Goal: Task Accomplishment & Management: Use online tool/utility

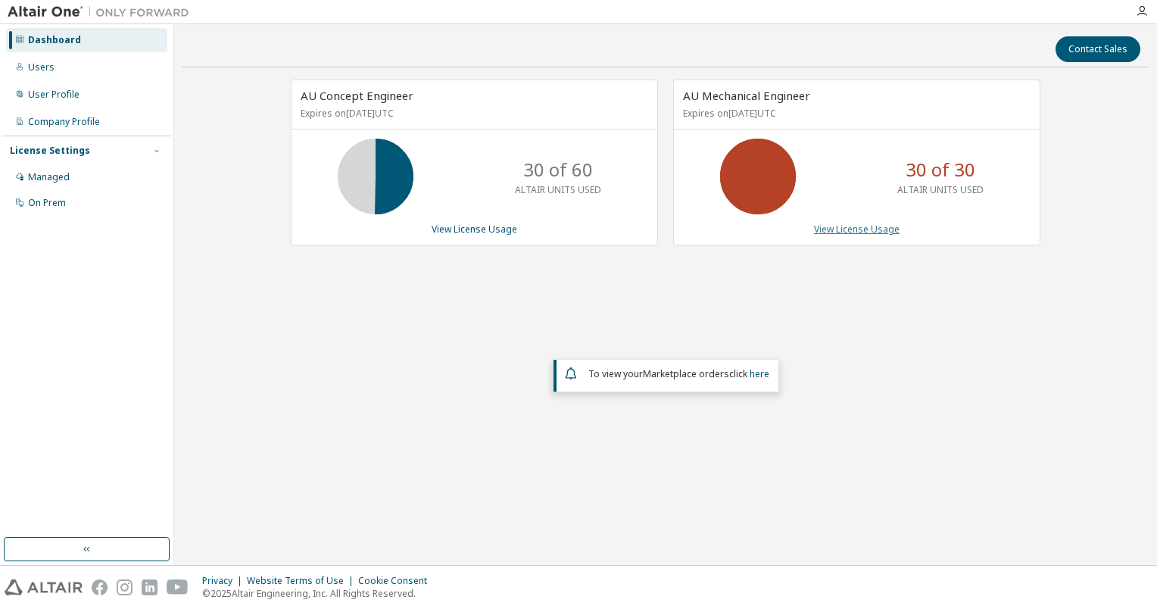
click at [832, 228] on link "View License Usage" at bounding box center [857, 229] width 86 height 13
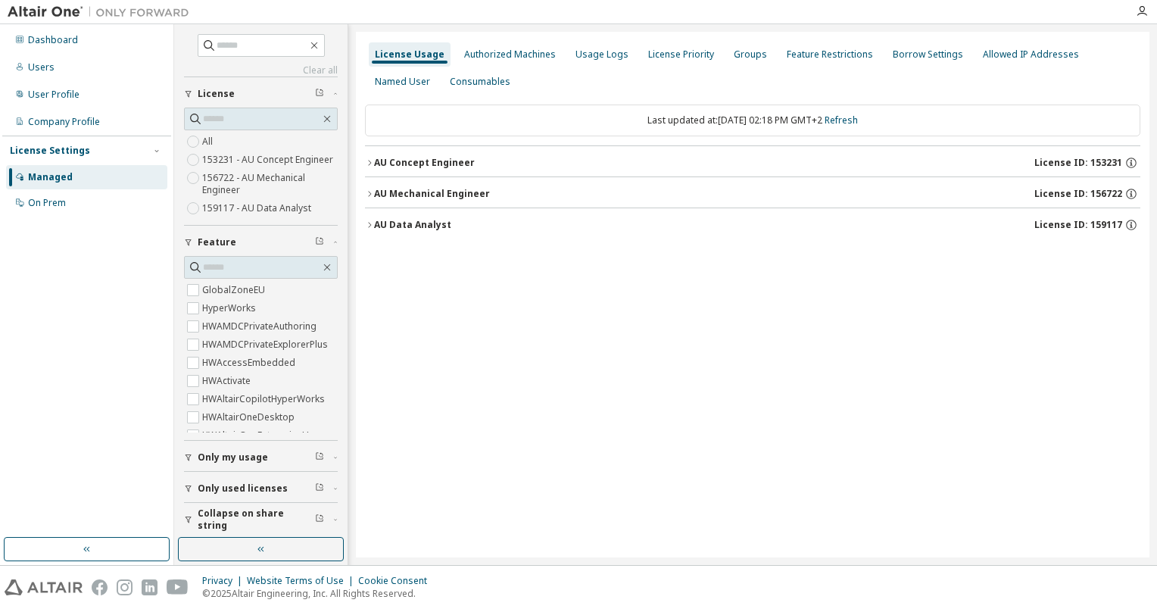
click at [413, 177] on button "AU Mechanical Engineer License ID: 156722" at bounding box center [752, 193] width 775 height 33
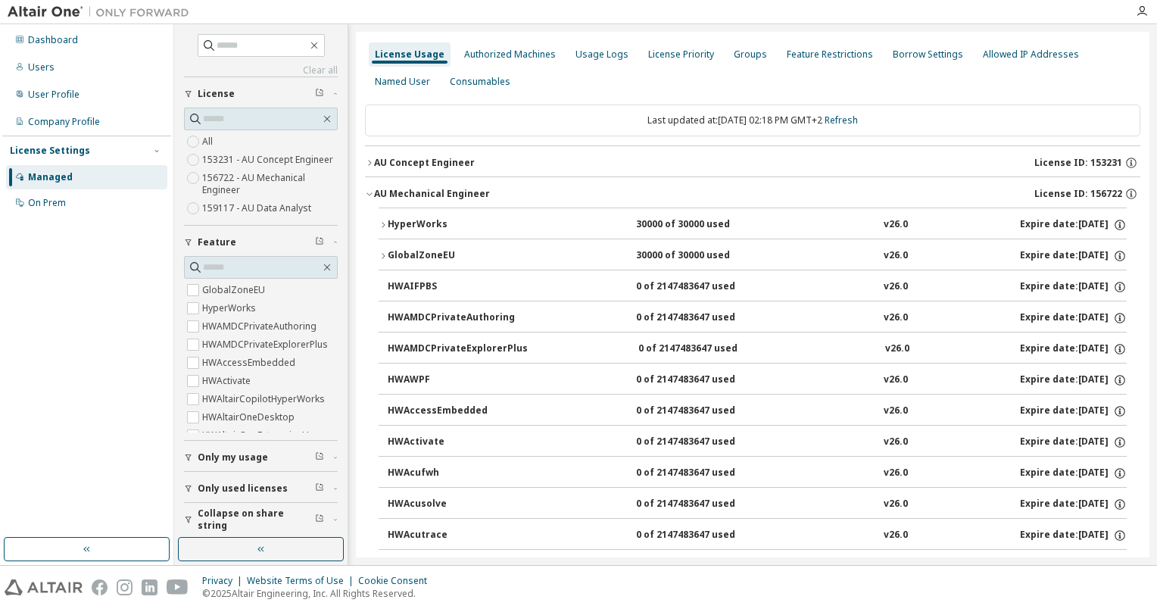
click at [472, 226] on div "HyperWorks" at bounding box center [456, 225] width 136 height 14
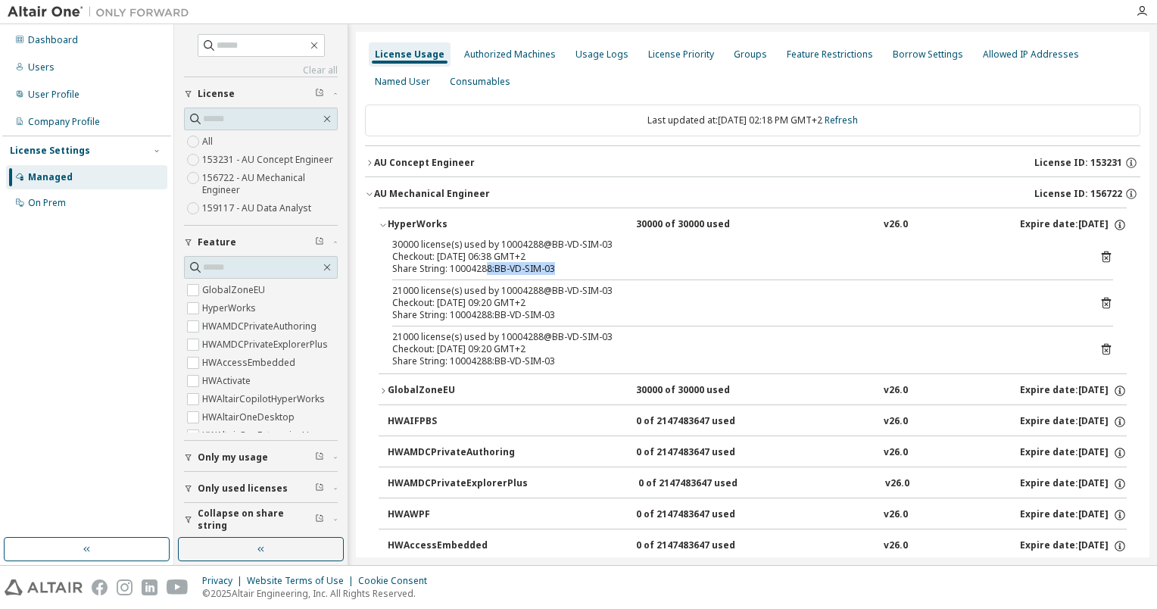
drag, startPoint x: 558, startPoint y: 267, endPoint x: 483, endPoint y: 270, distance: 75.0
click at [483, 270] on div "Share String: 10004288:BB-VD-SIM-03" at bounding box center [734, 269] width 684 height 12
click at [488, 267] on div "Share String: 10004288:BB-VD-SIM-03" at bounding box center [734, 269] width 684 height 12
drag, startPoint x: 489, startPoint y: 267, endPoint x: 451, endPoint y: 266, distance: 37.9
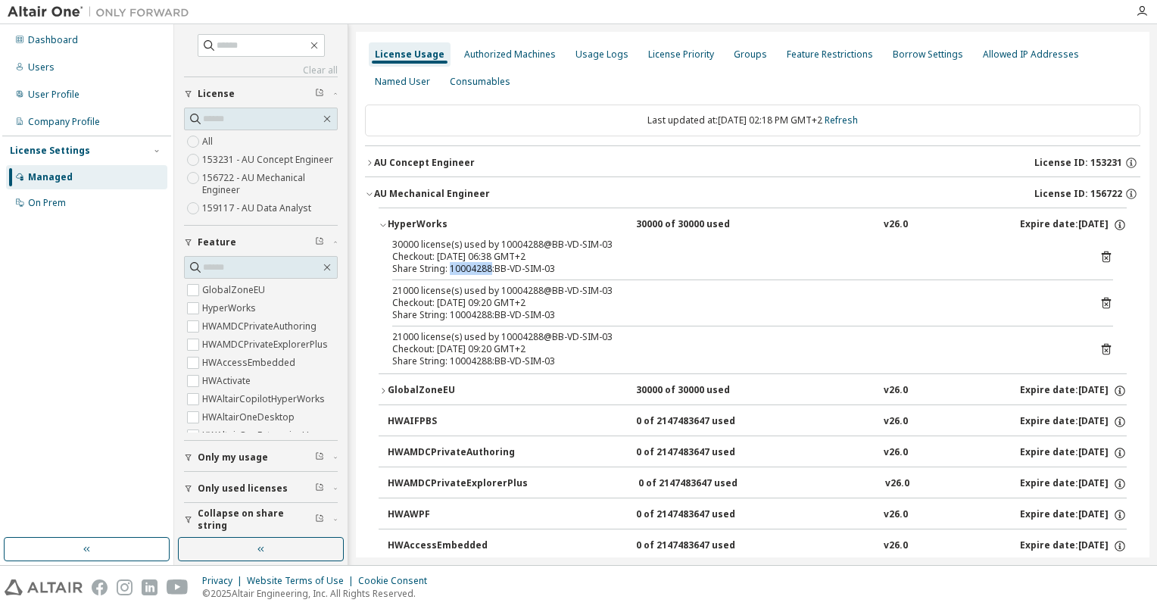
click at [451, 266] on div "Share String: 10004288:BB-VD-SIM-03" at bounding box center [734, 269] width 684 height 12
copy div "10004288"
